Goal: Navigation & Orientation: Find specific page/section

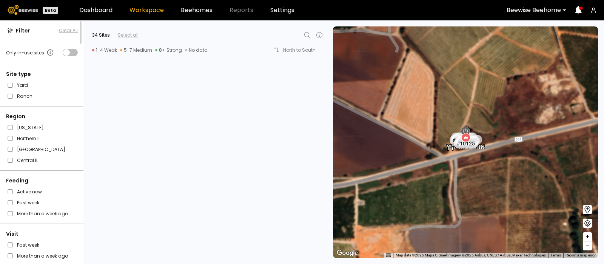
scroll to position [2059, 0]
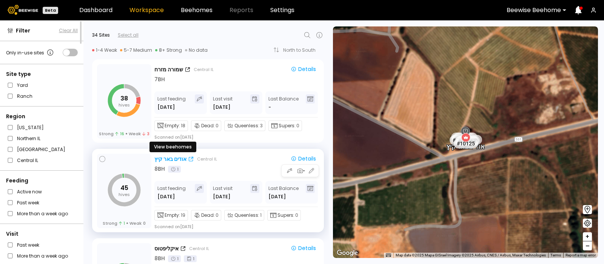
click at [166, 155] on div "אודים באר קיץ" at bounding box center [170, 159] width 32 height 8
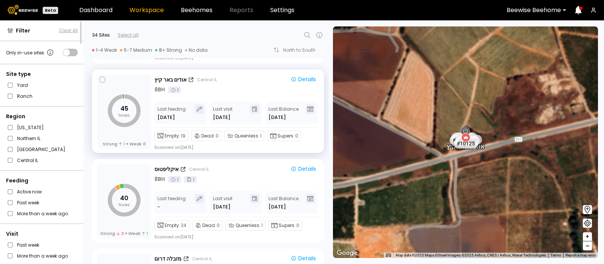
scroll to position [2140, 0]
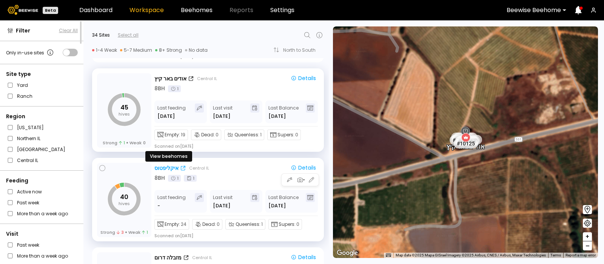
click at [168, 165] on div "איקליפטוס" at bounding box center [166, 168] width 24 height 8
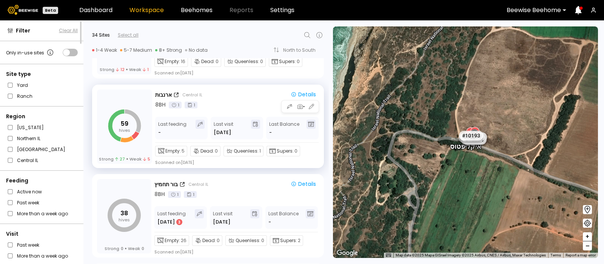
scroll to position [674, 0]
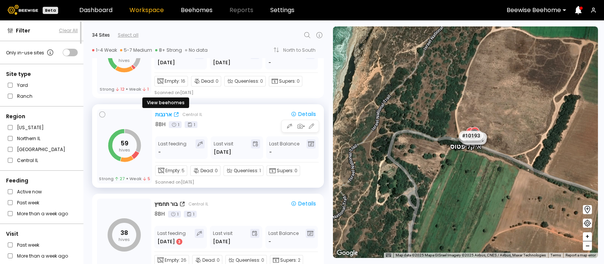
click at [160, 113] on div "ארנבות" at bounding box center [163, 115] width 17 height 8
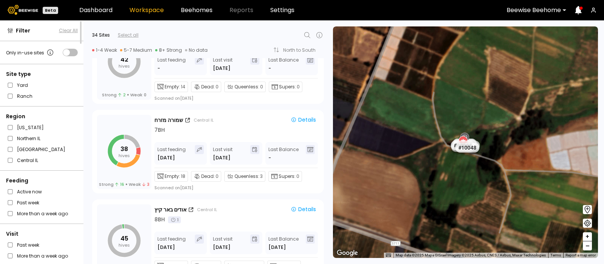
scroll to position [2008, 0]
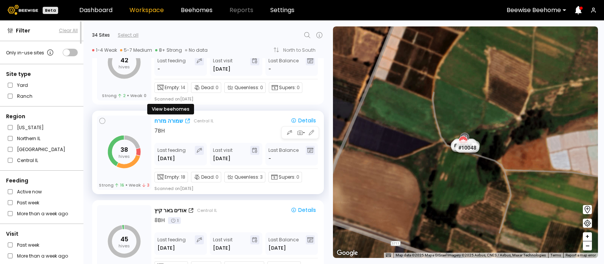
click at [170, 120] on div "שמורה מזרח" at bounding box center [168, 121] width 29 height 8
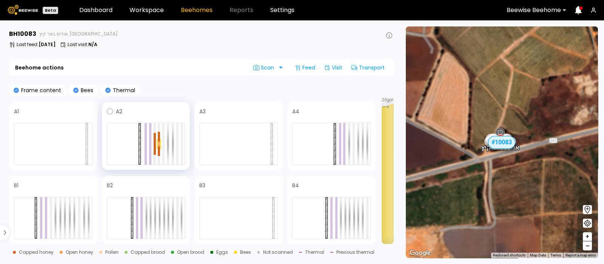
click at [157, 140] on div at bounding box center [159, 143] width 5 height 11
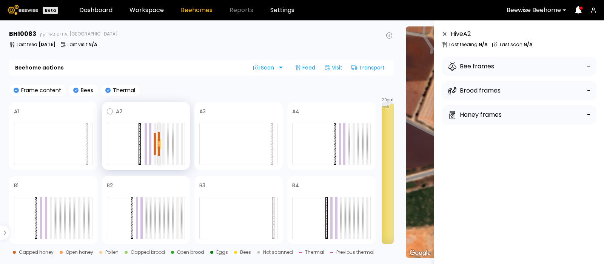
click at [158, 142] on div at bounding box center [159, 142] width 2 height 2
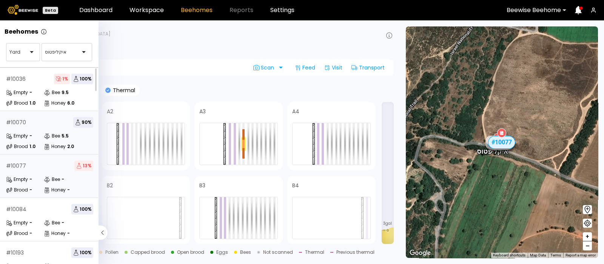
click at [41, 114] on div "# 10070 90 % Empty - Bee 5.5 Brood 1.0 Honey 2.0" at bounding box center [49, 132] width 99 height 43
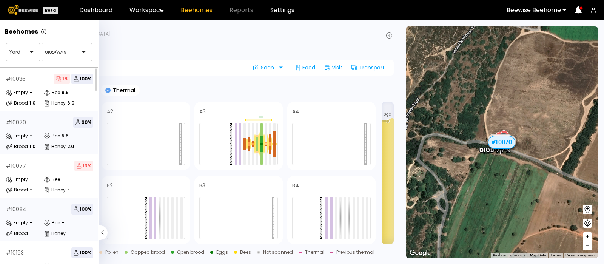
click at [35, 214] on div "# 10084 100 % Empty - Bee - Brood - Honey -" at bounding box center [49, 219] width 99 height 43
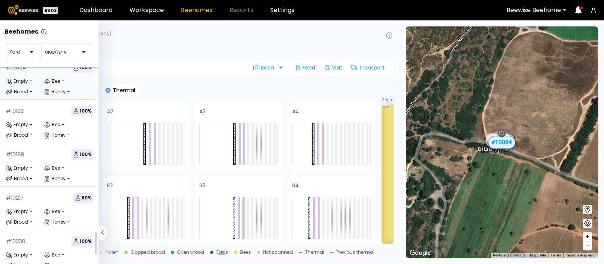
scroll to position [147, 0]
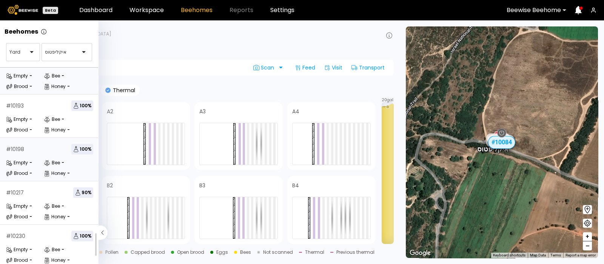
click at [29, 160] on div "-" at bounding box center [30, 162] width 3 height 5
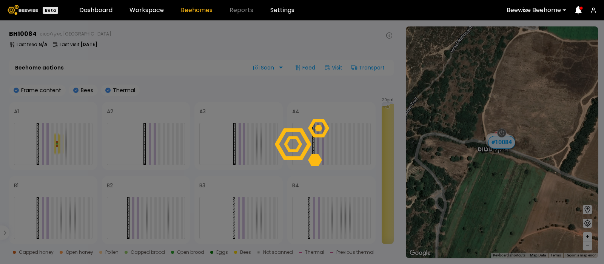
scroll to position [134, 0]
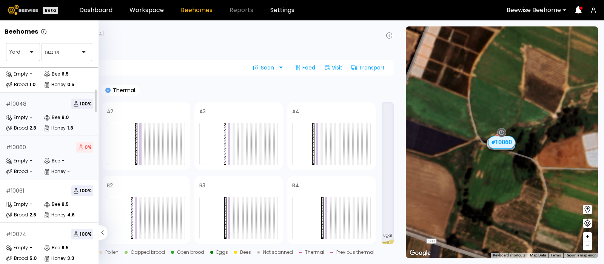
scroll to position [17, 0]
click at [53, 111] on div "# 10048 100 % Empty - Bee 8.0 Brood 2.8 Honey 1.8" at bounding box center [49, 115] width 99 height 43
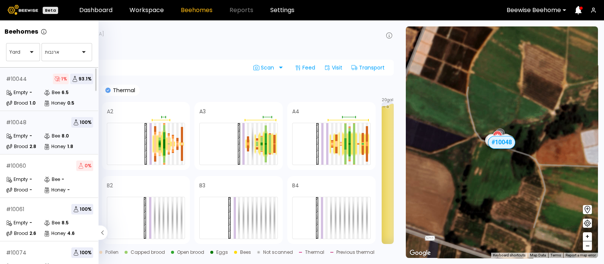
click at [34, 84] on div "# 10044 1 % 93.1 %" at bounding box center [49, 79] width 87 height 11
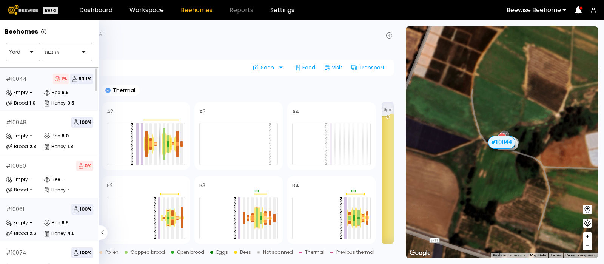
click at [17, 210] on div "# 10061" at bounding box center [15, 208] width 18 height 5
